Goal: Contribute content: Add original content to the website for others to see

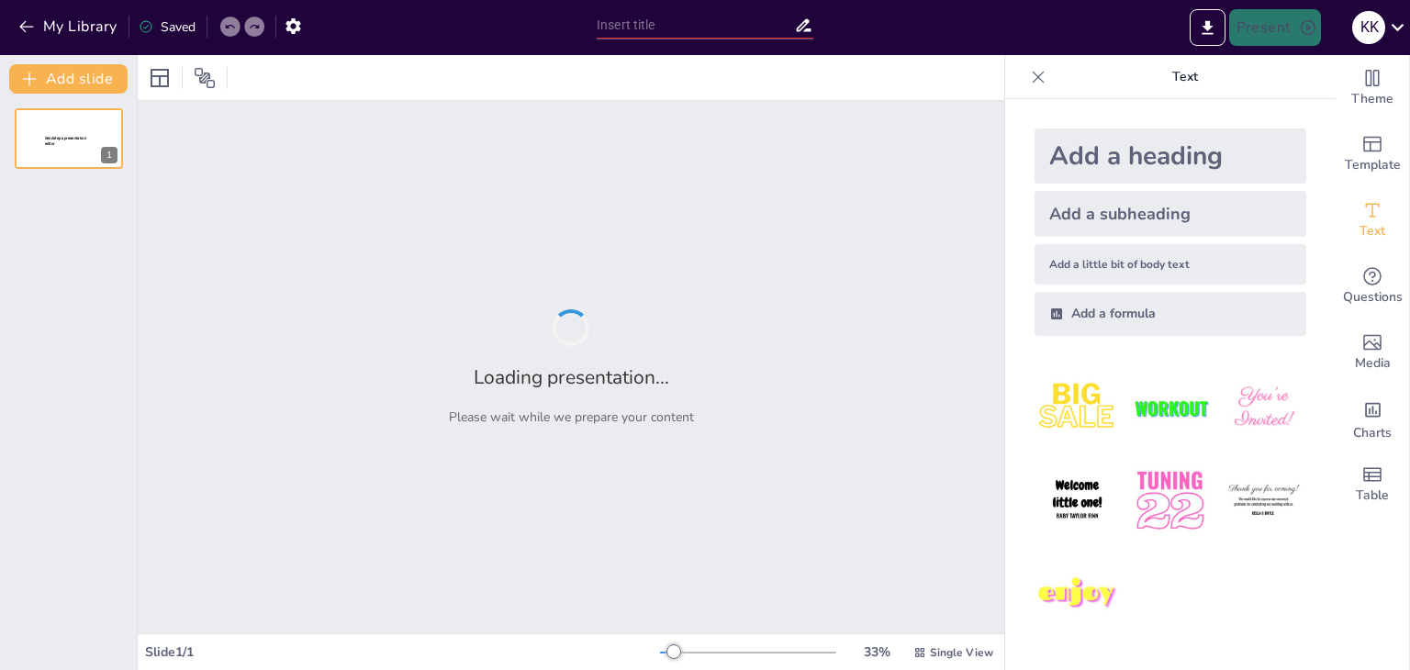
type input "Efficacité Énergétique : Avantages Économiques des Génératrices Cummins"
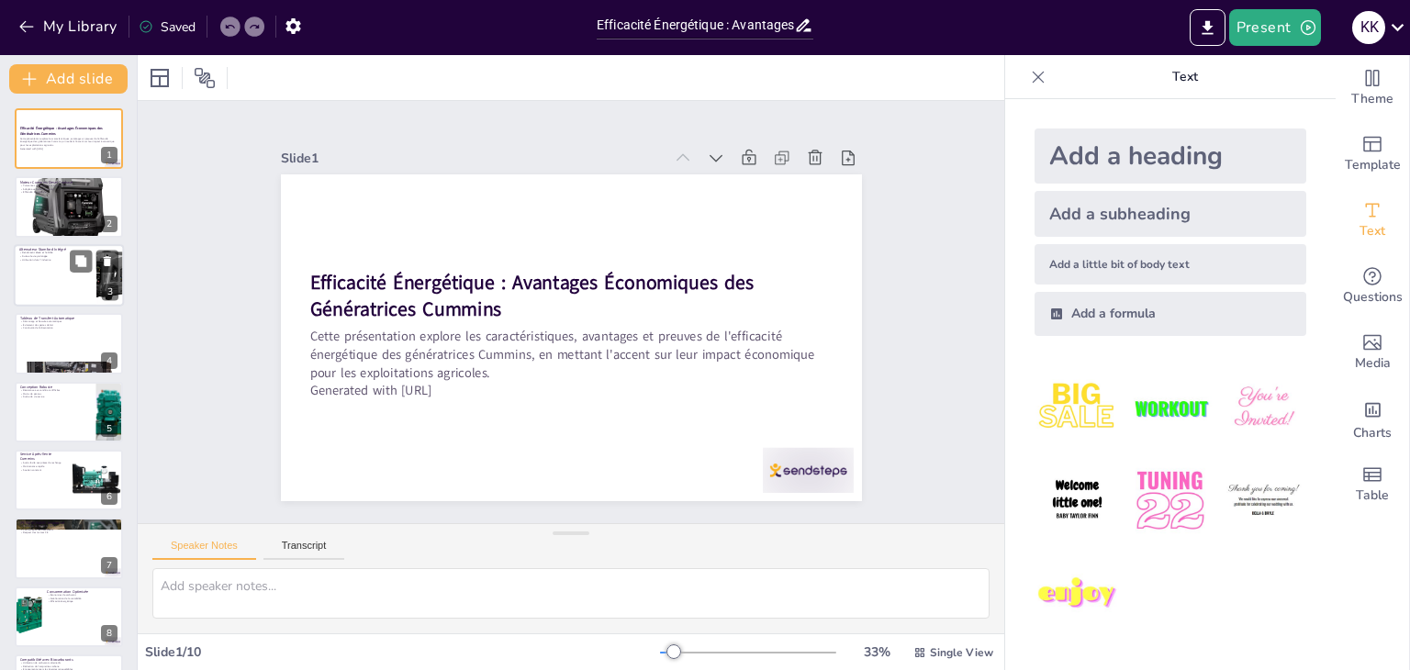
click at [55, 279] on div at bounding box center [69, 275] width 110 height 62
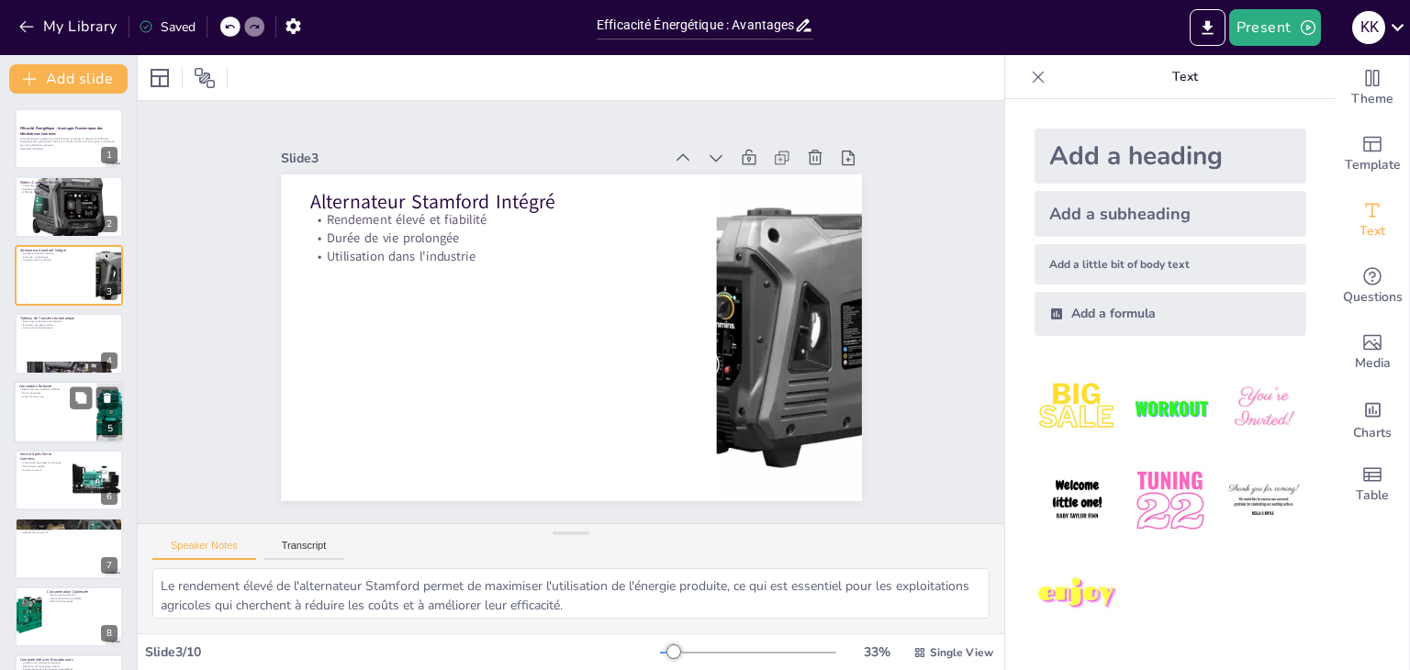
click at [42, 434] on div at bounding box center [69, 412] width 110 height 62
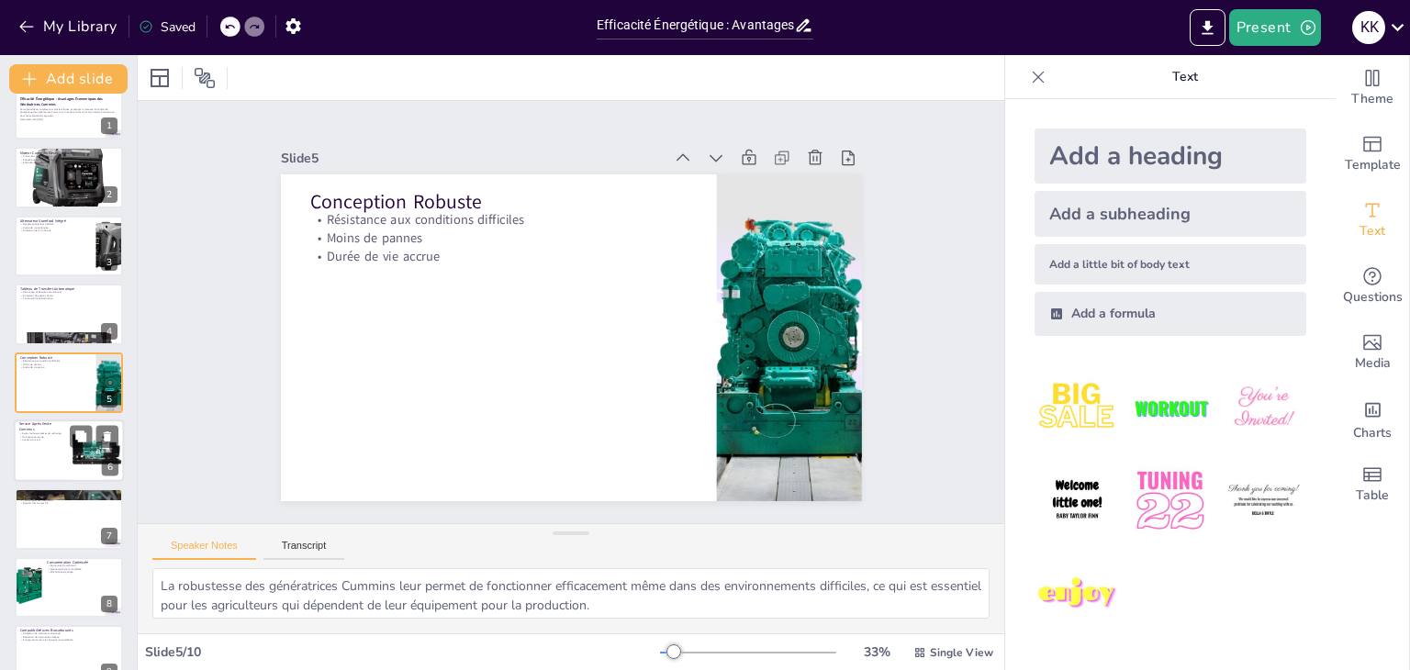
click at [50, 454] on div at bounding box center [69, 451] width 110 height 62
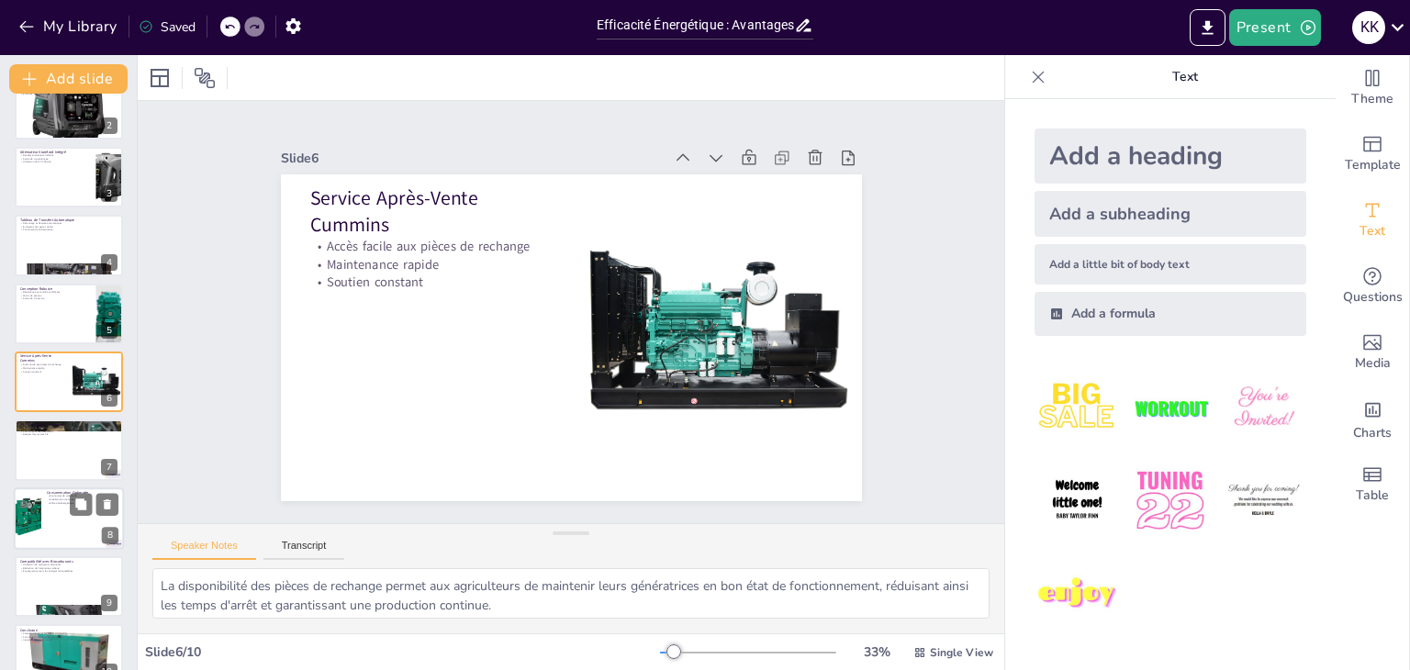
click at [40, 500] on div at bounding box center [27, 519] width 62 height 62
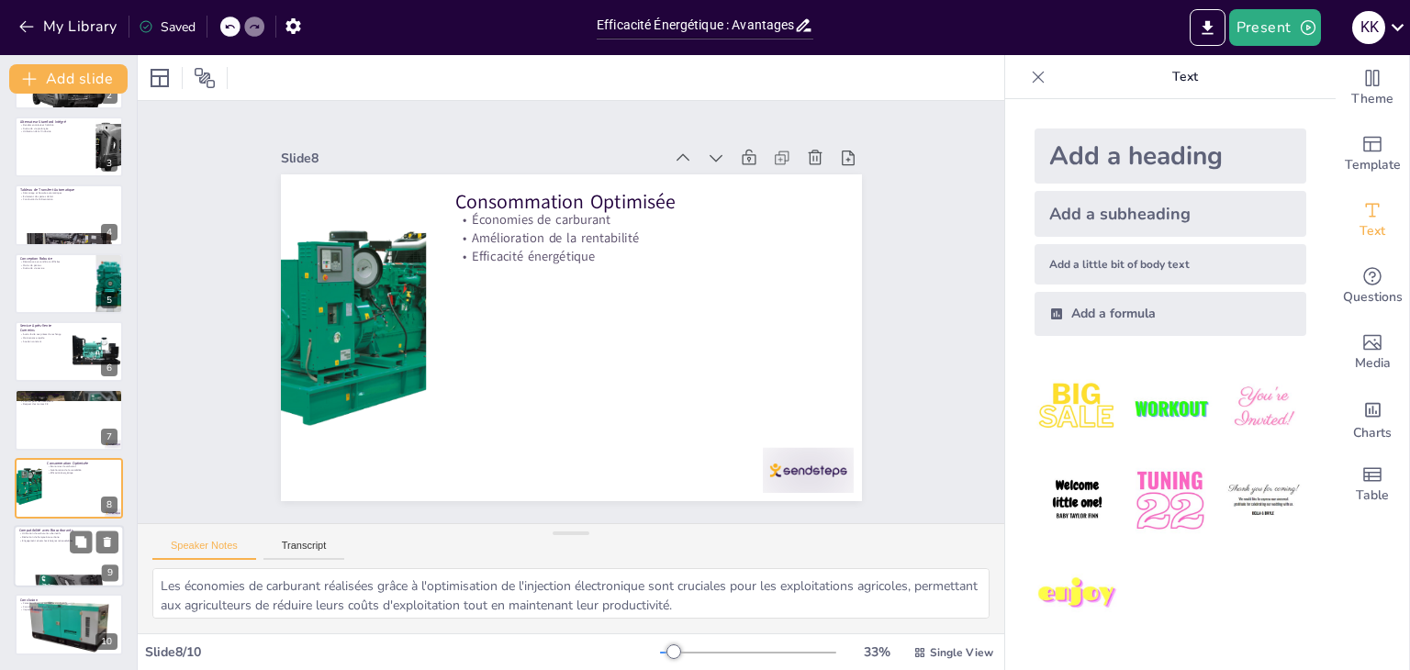
click at [42, 581] on div at bounding box center [69, 580] width 110 height 73
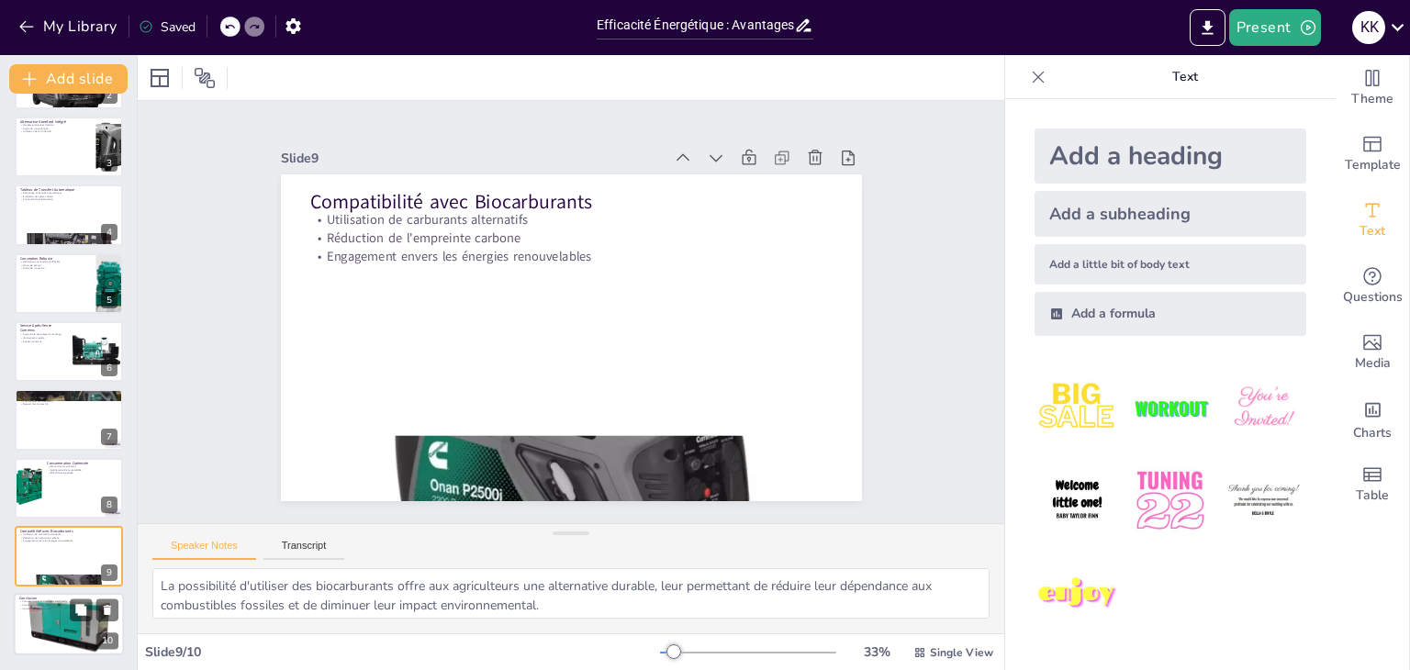
click at [44, 597] on p "Conclusion" at bounding box center [68, 600] width 99 height 6
type textarea "Les caractéristiques et les avantages des génératrices Cummins sont essentiels …"
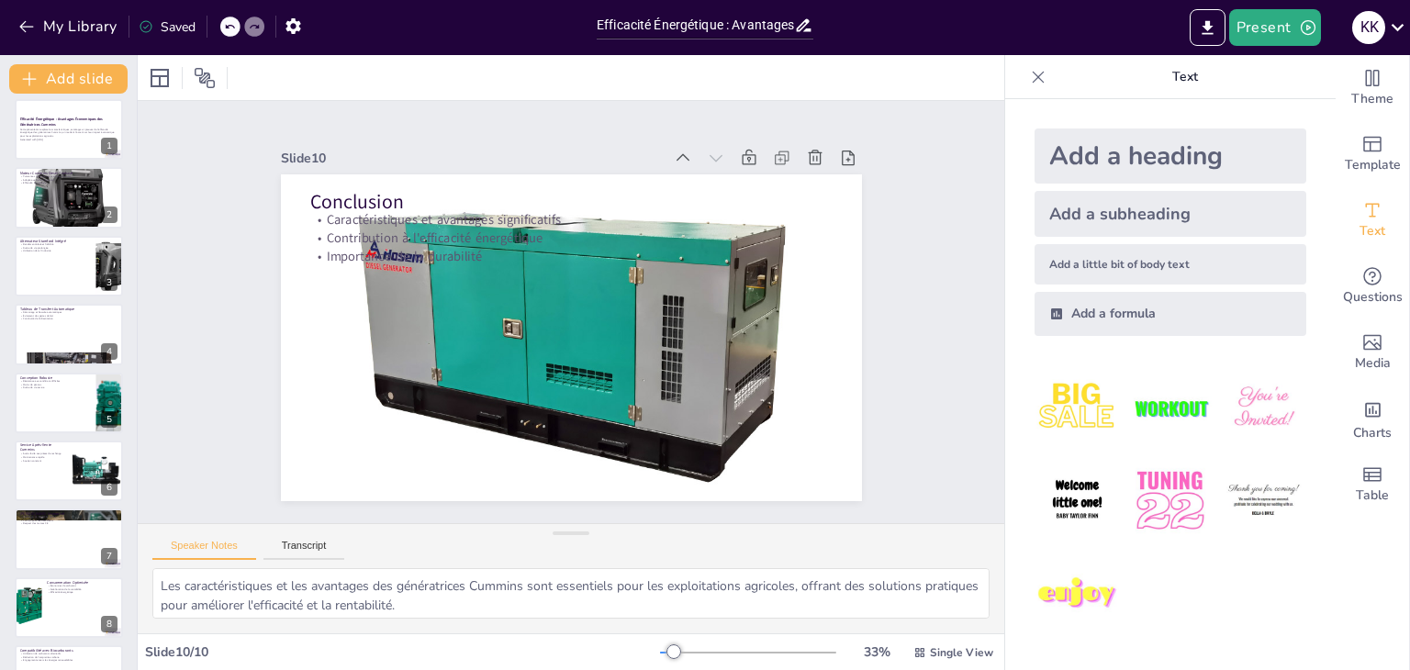
scroll to position [0, 0]
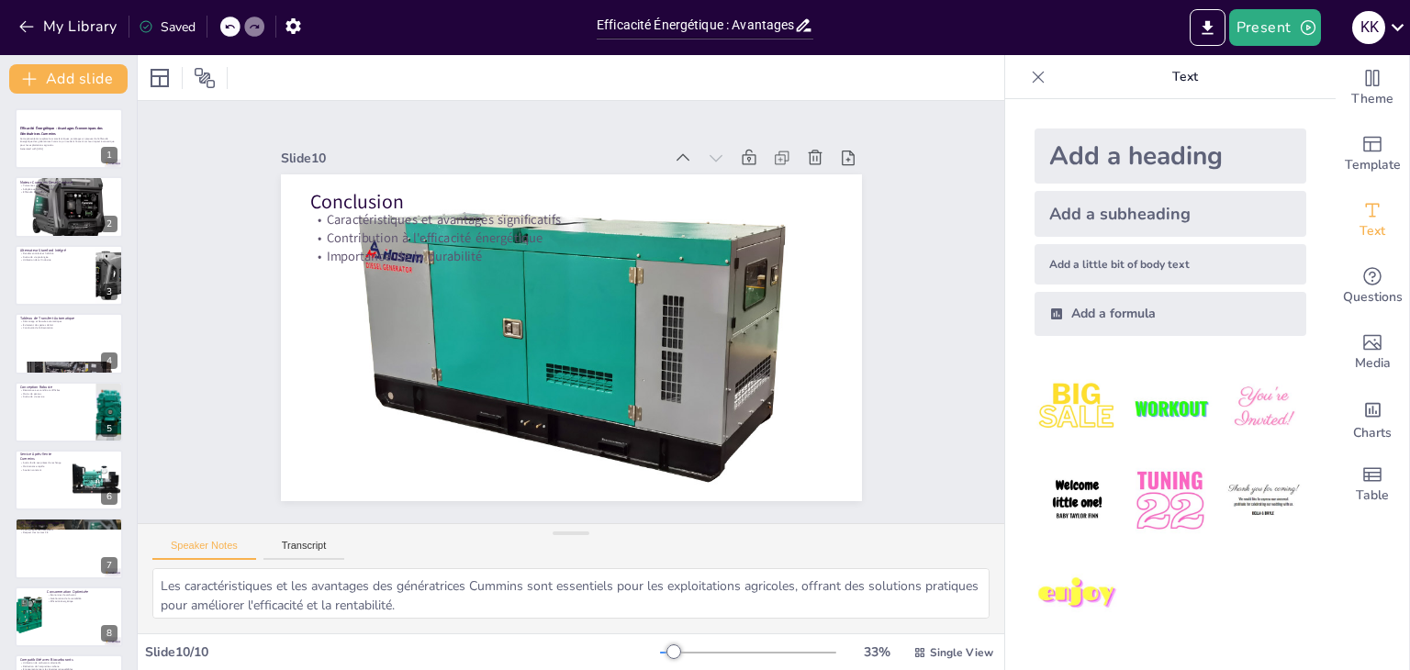
click at [6, 144] on div "Efficacité Énergétique : Avantages Économiques des Génératrices Cummins Cette p…" at bounding box center [68, 446] width 137 height 676
click at [17, 22] on icon "button" at bounding box center [26, 26] width 18 height 18
